Goal: Communication & Community: Ask a question

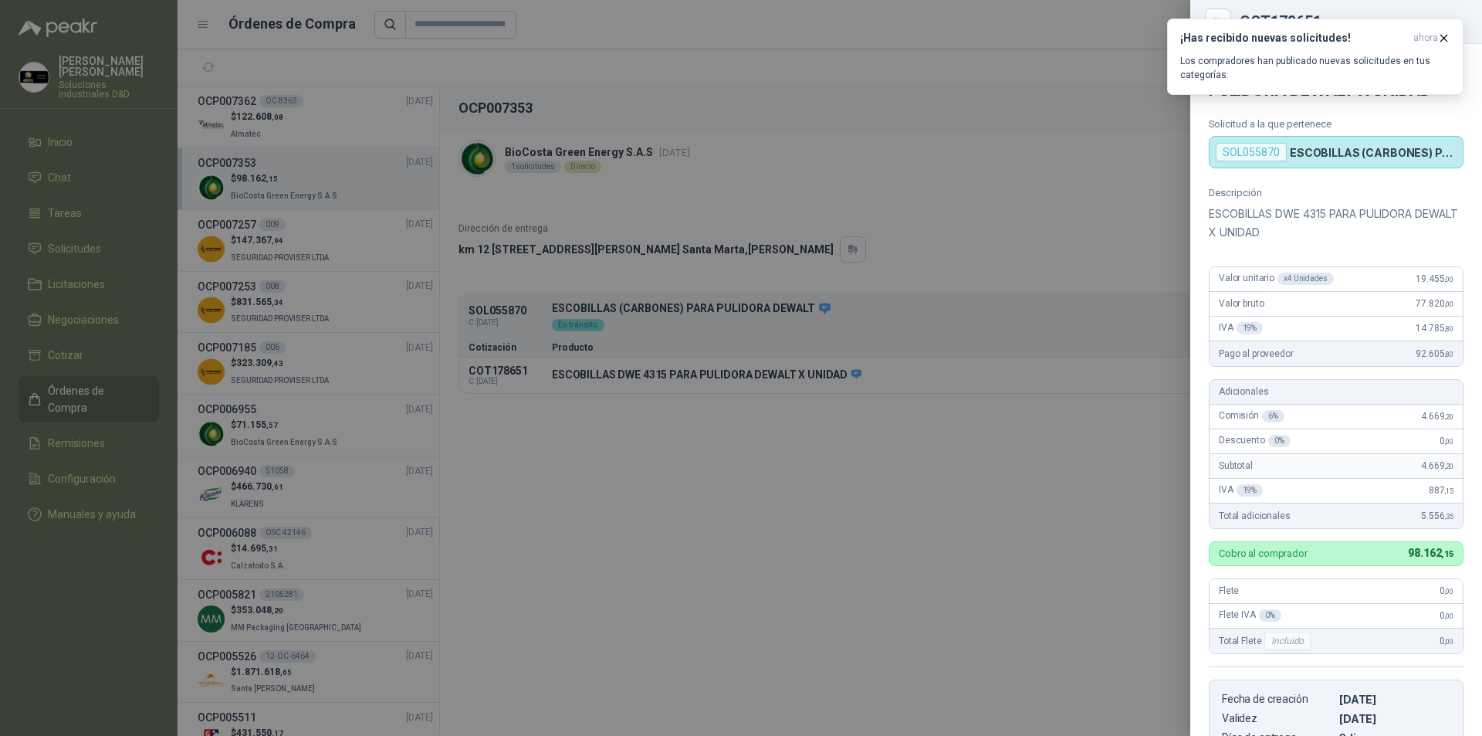
scroll to position [289, 0]
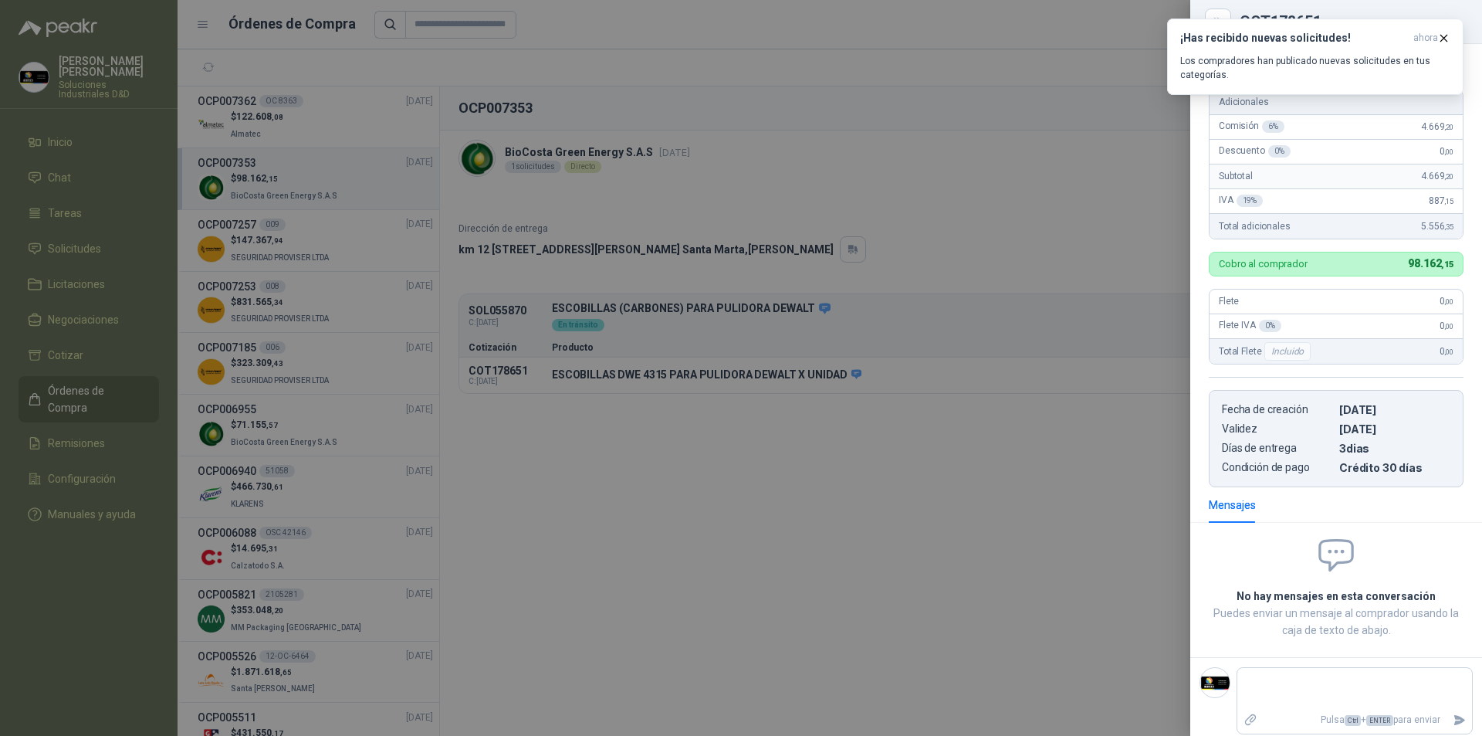
click at [316, 245] on div at bounding box center [741, 368] width 1482 height 736
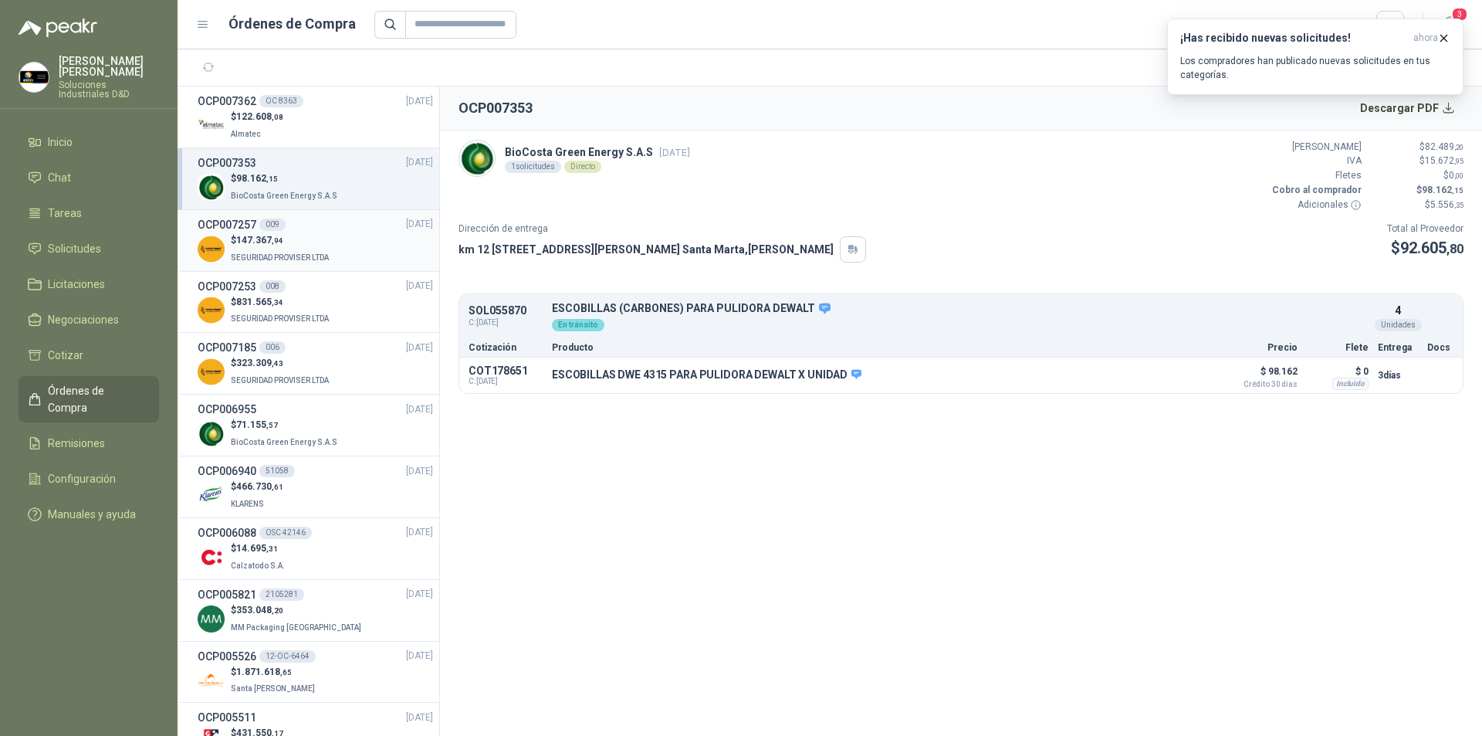
click at [288, 255] on span "SEGURIDAD PROVISER LTDA" at bounding box center [280, 257] width 98 height 8
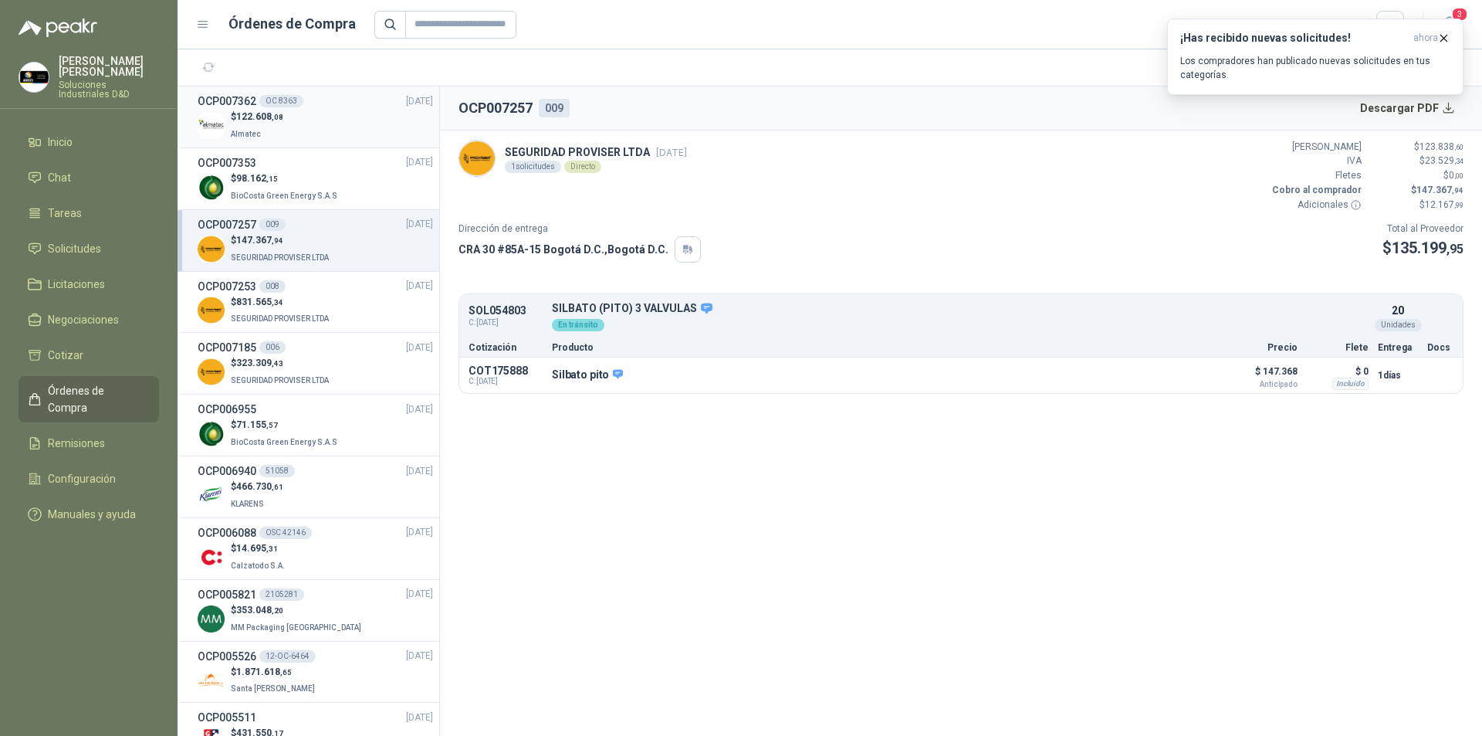
click at [306, 120] on div "$ 122.608 ,08 Almatec" at bounding box center [315, 126] width 235 height 32
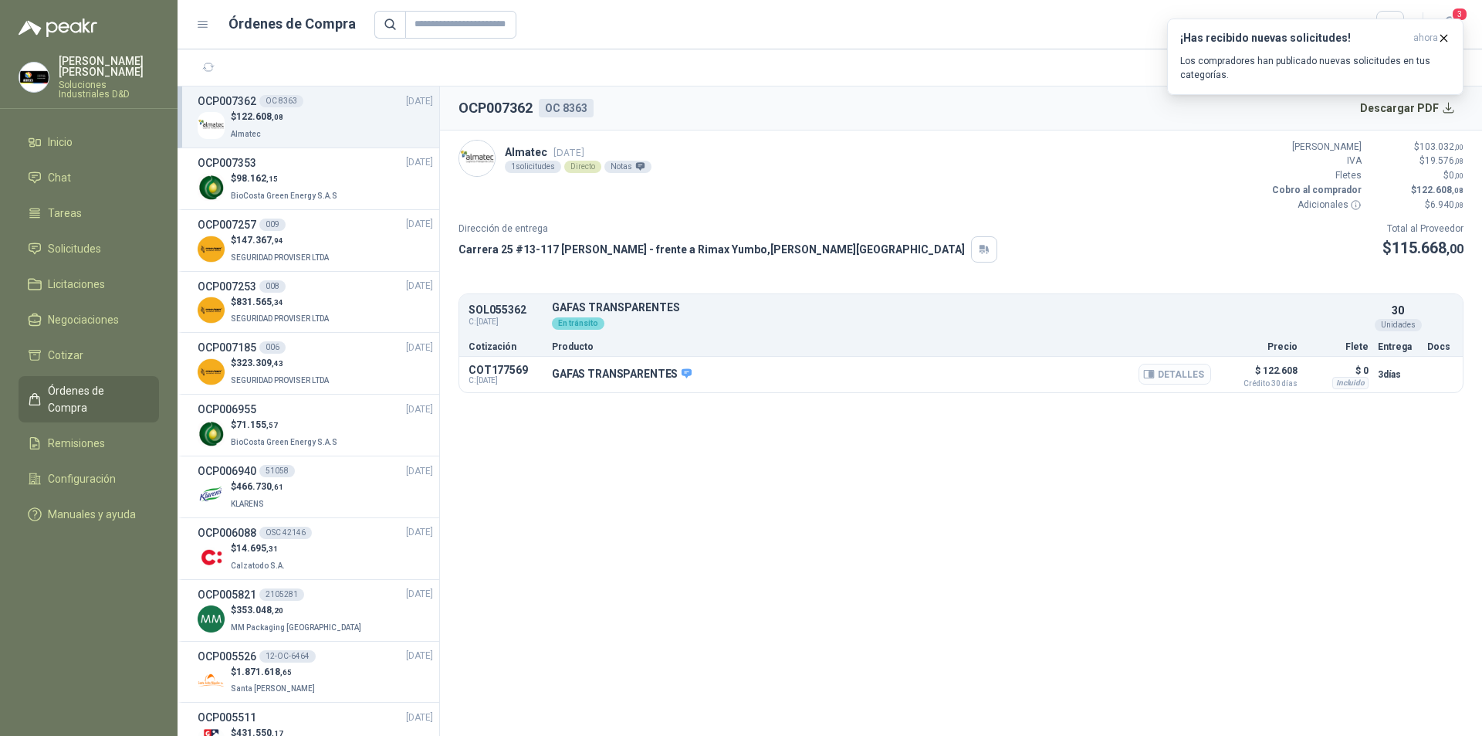
click at [1180, 374] on button "Detalles" at bounding box center [1175, 374] width 73 height 21
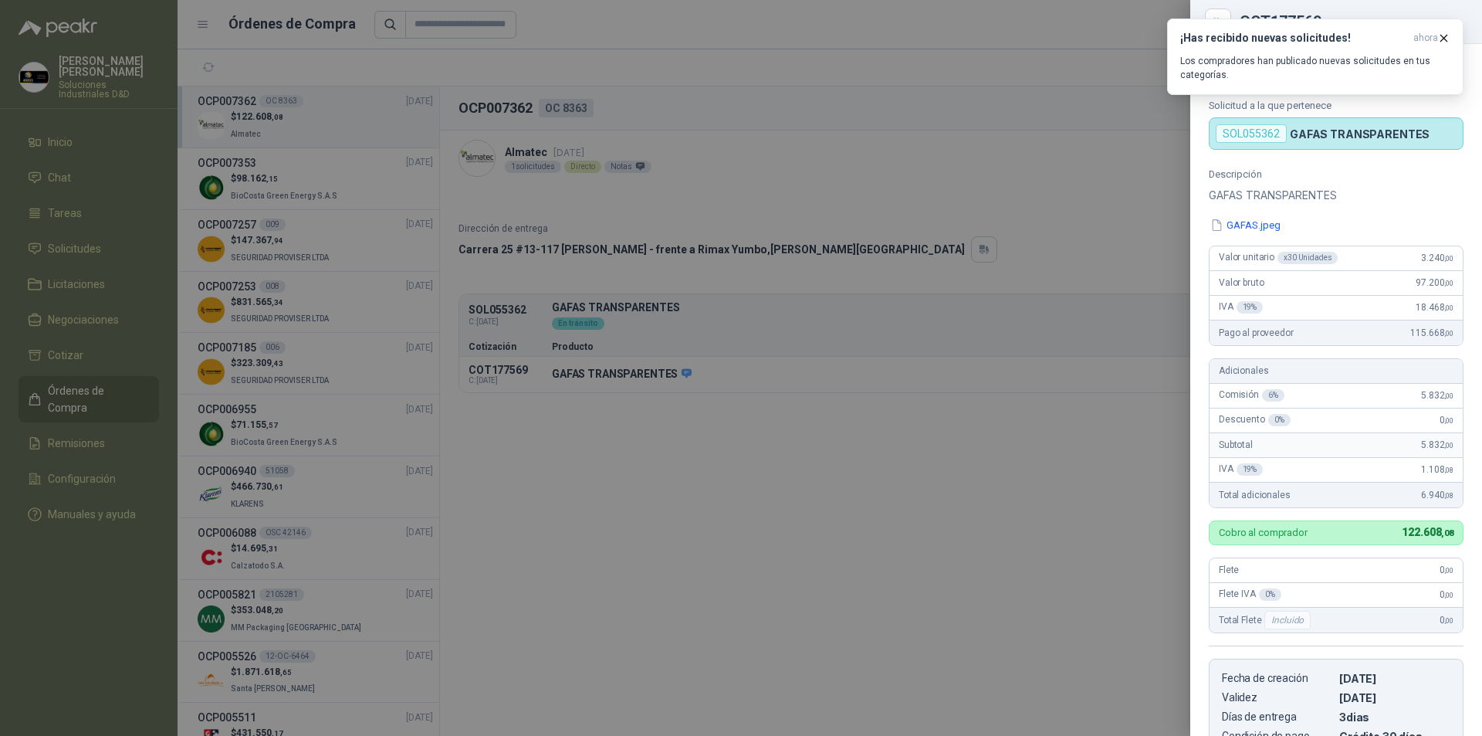
scroll to position [269, 0]
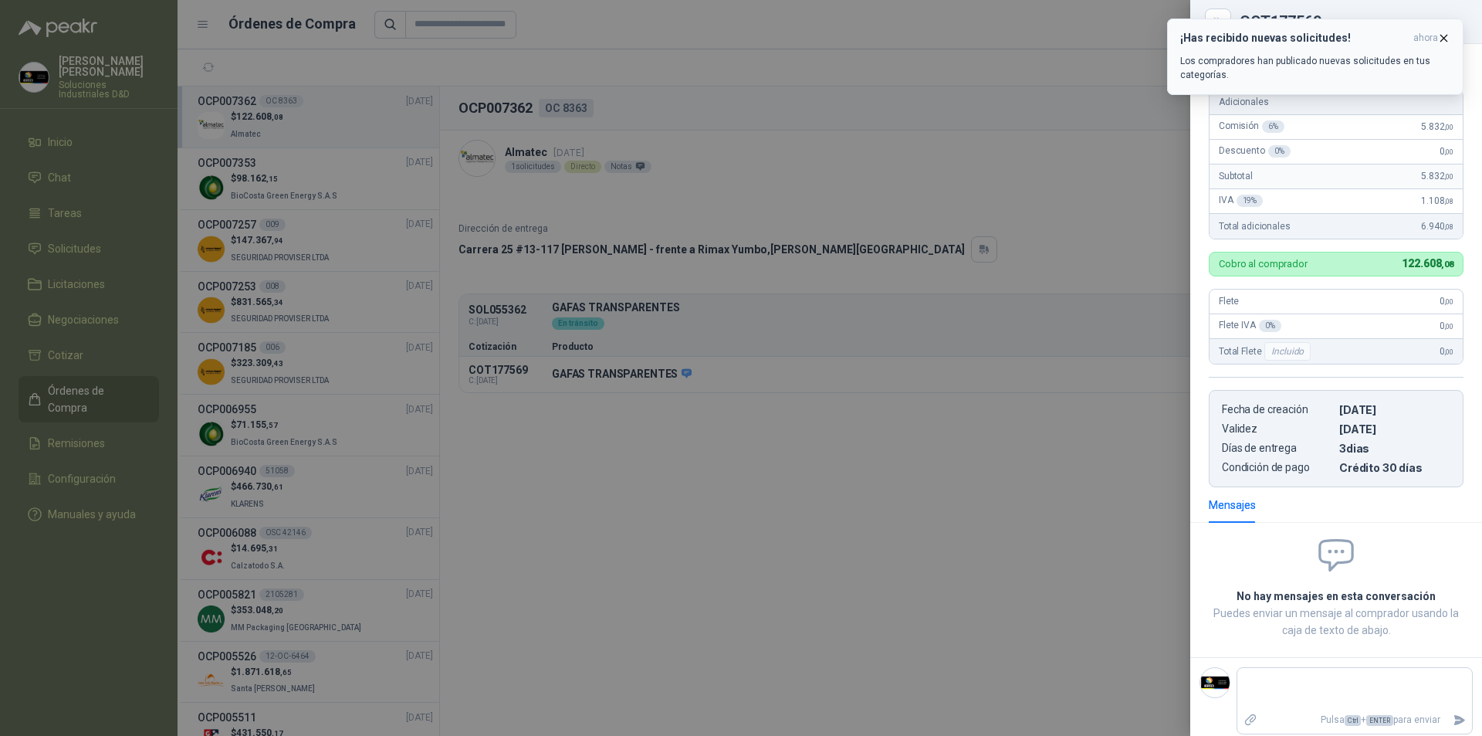
click at [1444, 36] on icon "button" at bounding box center [1443, 38] width 13 height 13
click at [1285, 658] on footer "Pulsa Ctrl + ENTER para enviar" at bounding box center [1336, 700] width 292 height 86
click at [1450, 40] on icon "button" at bounding box center [1443, 38] width 13 height 13
click at [46, 208] on div at bounding box center [741, 368] width 1482 height 736
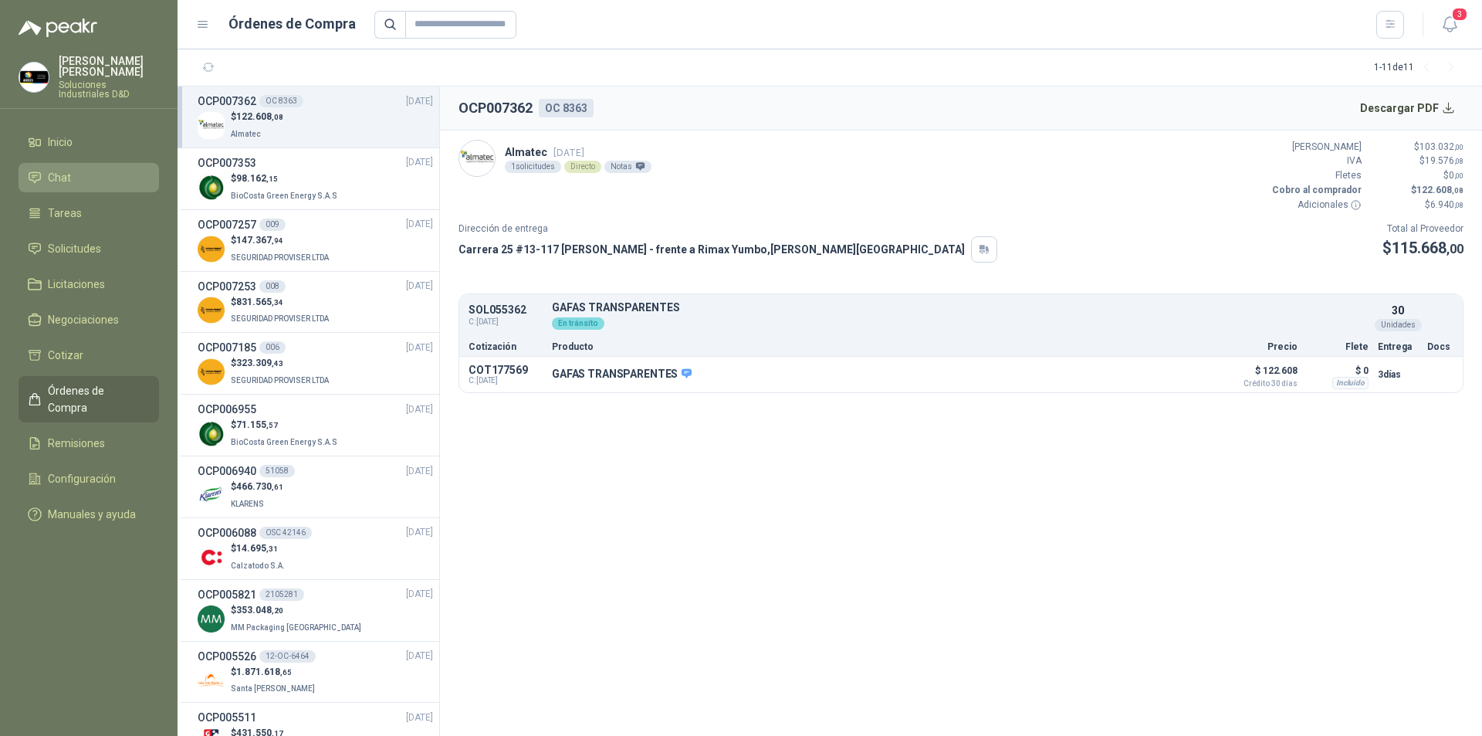
click at [66, 169] on span "Chat" at bounding box center [59, 177] width 23 height 17
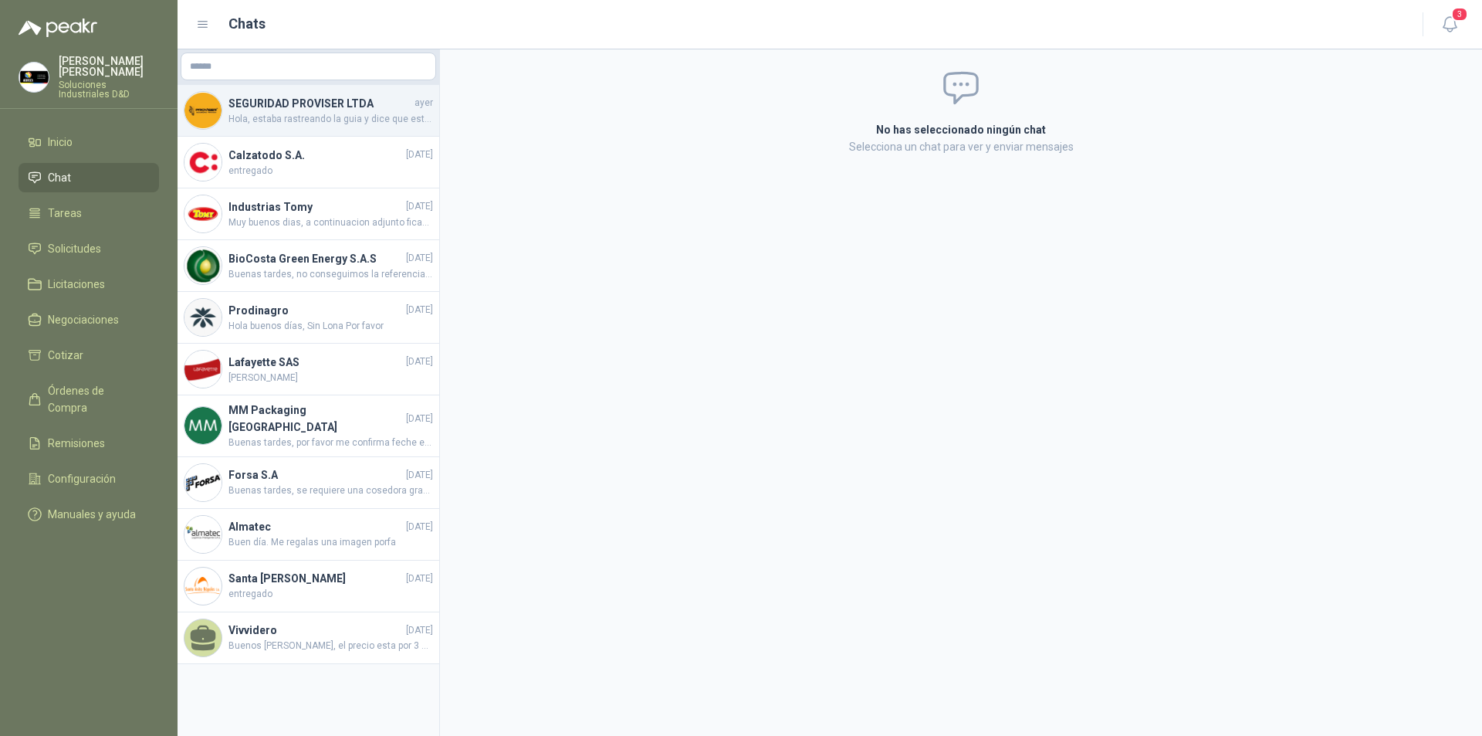
click at [328, 120] on span "Hola, estaba rastreando la guia y dice que esta en reparto" at bounding box center [330, 119] width 205 height 15
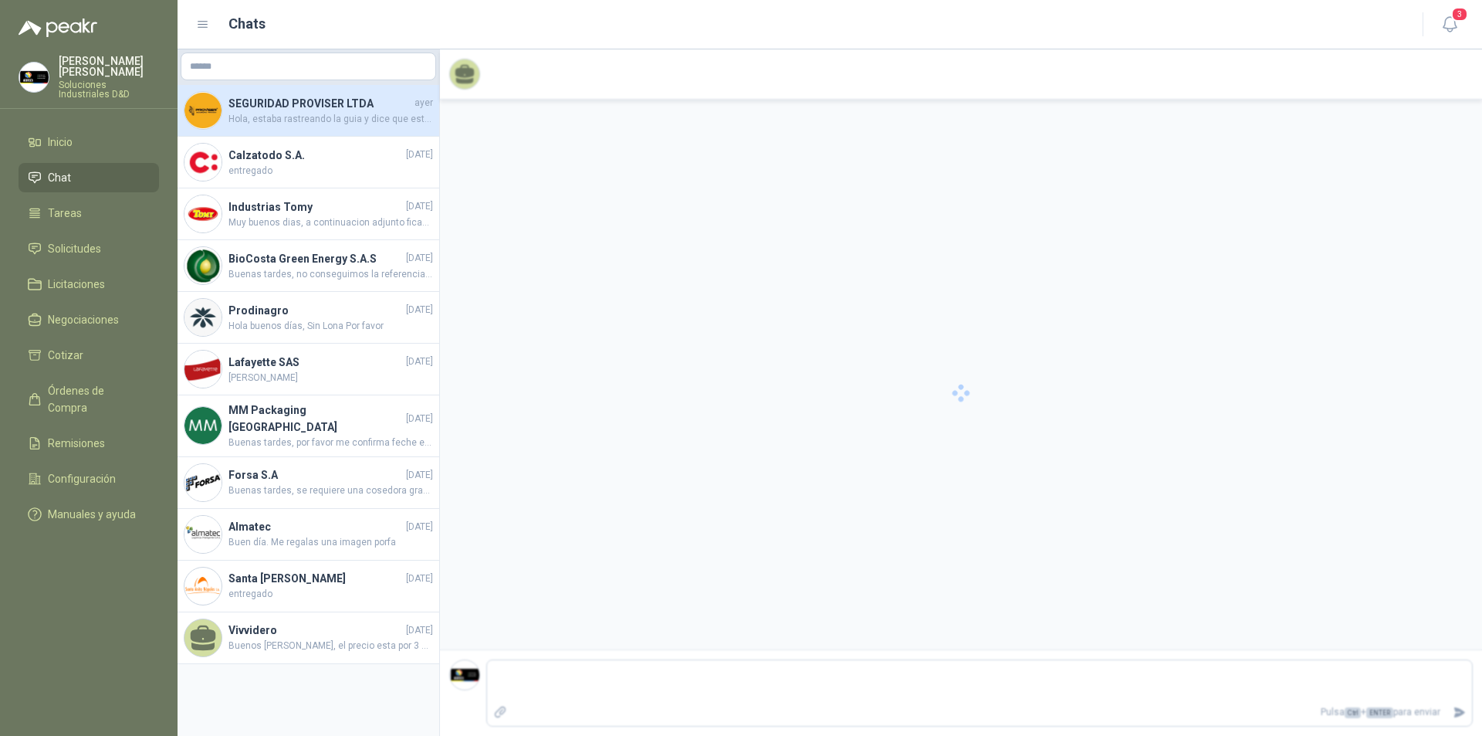
scroll to position [286, 0]
